Goal: Find specific page/section

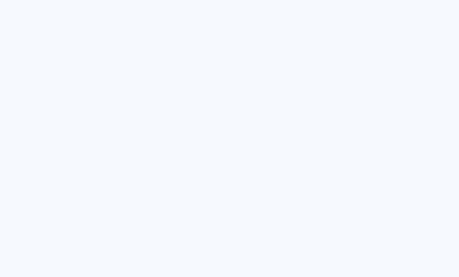
scroll to position [25, 0]
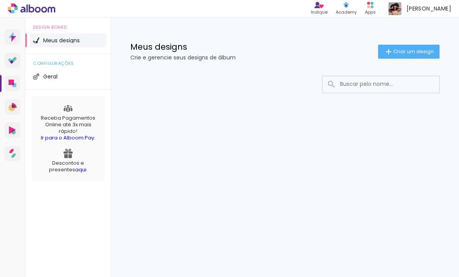
click at [376, 9] on div "Apps" at bounding box center [370, 12] width 11 height 7
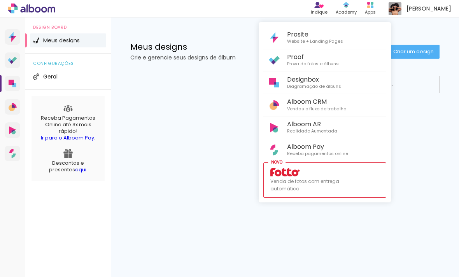
click at [348, 58] on link "Proof Prova de fotos e álbuns" at bounding box center [324, 60] width 123 height 21
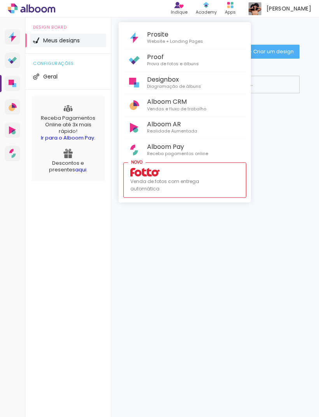
click at [188, 252] on div at bounding box center [159, 208] width 319 height 417
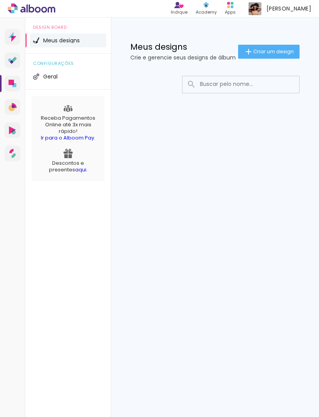
click at [236, 10] on div "Apps" at bounding box center [230, 12] width 11 height 7
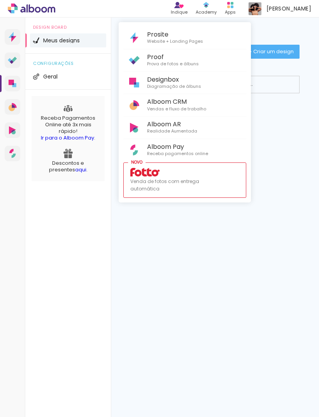
click at [208, 61] on link "Proof Prova de fotos e álbuns" at bounding box center [184, 60] width 123 height 21
